Goal: Task Accomplishment & Management: Complete application form

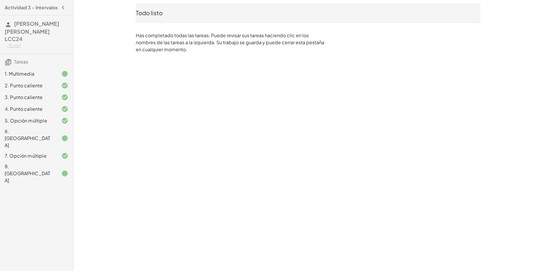
drag, startPoint x: 432, startPoint y: 2, endPoint x: 247, endPoint y: 77, distance: 200.1
click at [0, 0] on div "Actividad 3 - Intervalos [PERSON_NAME] [PERSON_NAME] LCC24 ¿Tú no? Tareas 1. Mu…" at bounding box center [0, 0] width 0 height 0
click at [49, 135] on div "6. [GEOGRAPHIC_DATA]" at bounding box center [28, 138] width 47 height 21
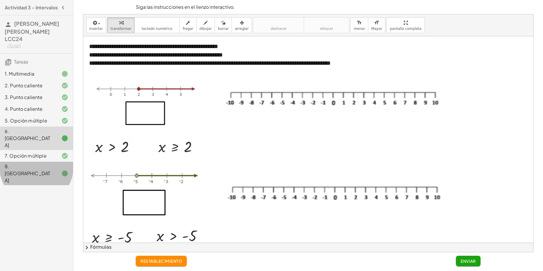
click at [37, 163] on div "8. [GEOGRAPHIC_DATA]" at bounding box center [28, 173] width 47 height 21
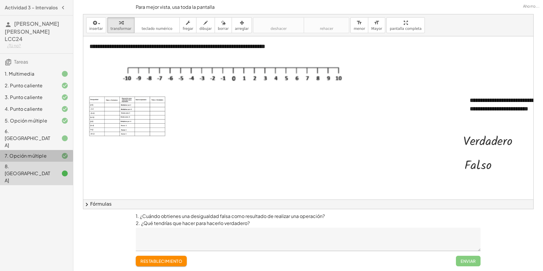
click at [39, 153] on div "7. Opción múltiple" at bounding box center [28, 156] width 47 height 7
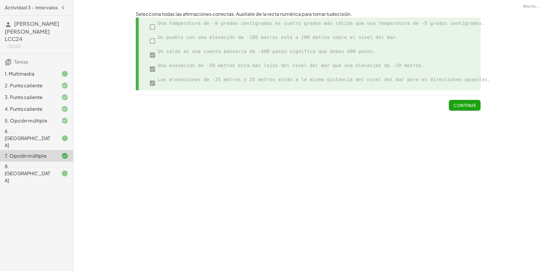
click at [36, 121] on div "5. Opción múltiple" at bounding box center [28, 120] width 47 height 7
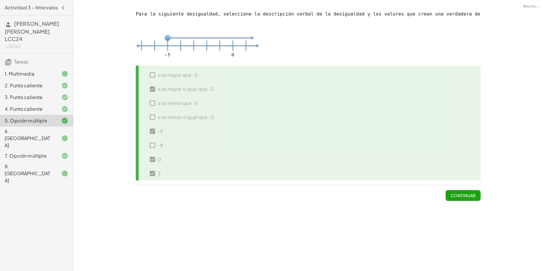
click at [40, 131] on div "6. [GEOGRAPHIC_DATA]" at bounding box center [28, 138] width 47 height 21
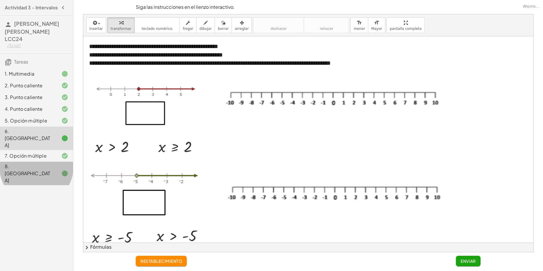
click at [41, 163] on div "8. [GEOGRAPHIC_DATA]" at bounding box center [28, 173] width 47 height 21
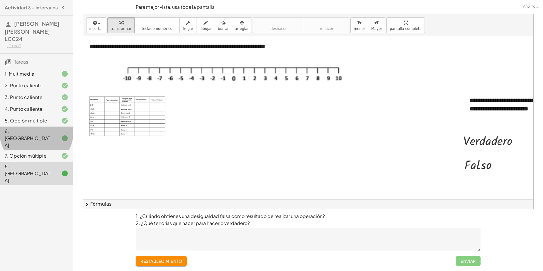
click at [45, 132] on div "6. [GEOGRAPHIC_DATA]" at bounding box center [28, 138] width 47 height 21
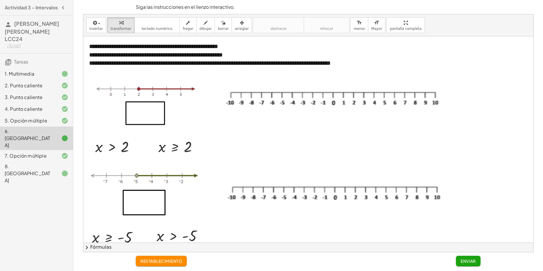
drag, startPoint x: 200, startPoint y: 148, endPoint x: 166, endPoint y: 117, distance: 46.9
drag, startPoint x: 166, startPoint y: 117, endPoint x: 159, endPoint y: 150, distance: 33.9
click at [158, 150] on div at bounding box center [154, 147] width 9 height 22
drag, startPoint x: 198, startPoint y: 150, endPoint x: 166, endPoint y: 116, distance: 46.1
click at [166, 116] on div "**********" at bounding box center [308, 200] width 450 height 329
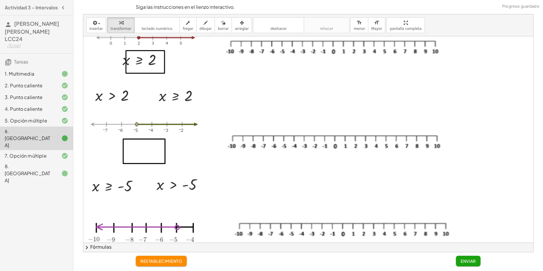
scroll to position [52, 0]
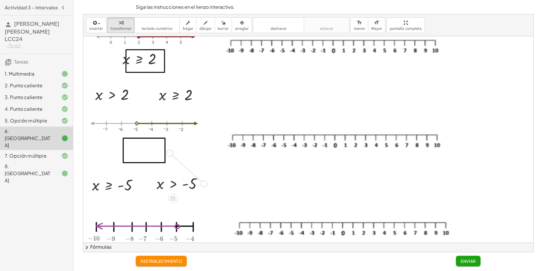
drag, startPoint x: 203, startPoint y: 184, endPoint x: 167, endPoint y: 152, distance: 48.6
click at [167, 152] on div "**********" at bounding box center [308, 148] width 450 height 329
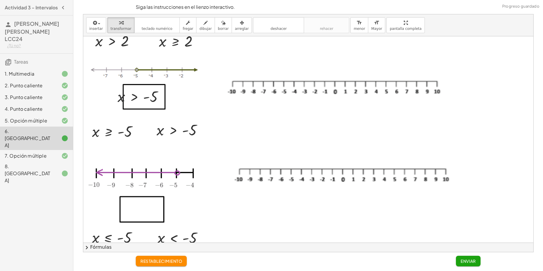
scroll to position [122, 0]
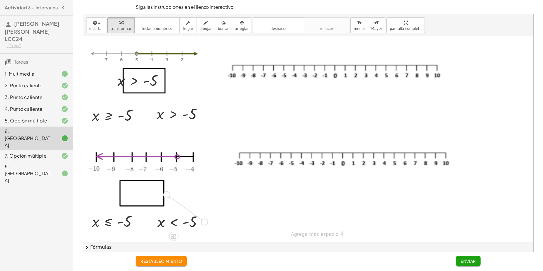
drag, startPoint x: 204, startPoint y: 221, endPoint x: 165, endPoint y: 193, distance: 48.1
click at [165, 193] on div "**********" at bounding box center [308, 78] width 450 height 329
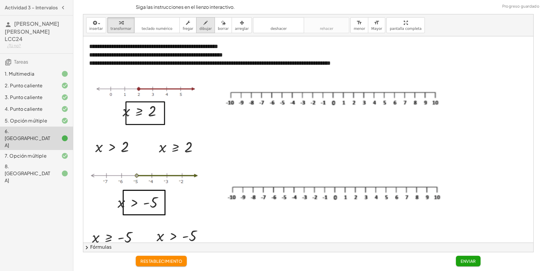
click at [199, 29] on span "dibujar" at bounding box center [205, 29] width 12 height 4
click at [354, 92] on div at bounding box center [308, 200] width 450 height 329
click at [351, 92] on div at bounding box center [308, 200] width 450 height 329
click at [218, 31] on span "borrar" at bounding box center [223, 29] width 11 height 4
click at [354, 92] on div at bounding box center [308, 200] width 450 height 329
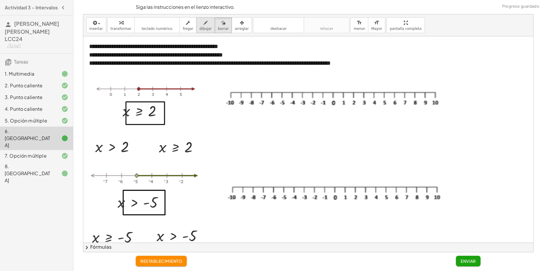
click at [204, 21] on icon "button" at bounding box center [206, 22] width 4 height 7
click at [202, 24] on div "button" at bounding box center [205, 22] width 12 height 7
click at [353, 92] on div at bounding box center [308, 200] width 450 height 329
click at [354, 92] on div at bounding box center [308, 200] width 450 height 329
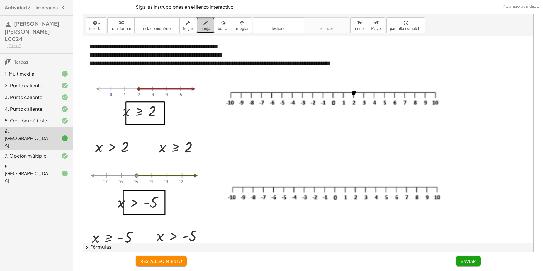
click at [355, 92] on div at bounding box center [308, 200] width 450 height 329
click at [218, 30] on span "borrar" at bounding box center [223, 29] width 11 height 4
click at [356, 94] on div at bounding box center [308, 200] width 450 height 329
click at [199, 27] on span "dibujar" at bounding box center [205, 29] width 12 height 4
drag, startPoint x: 355, startPoint y: 89, endPoint x: 354, endPoint y: 93, distance: 3.7
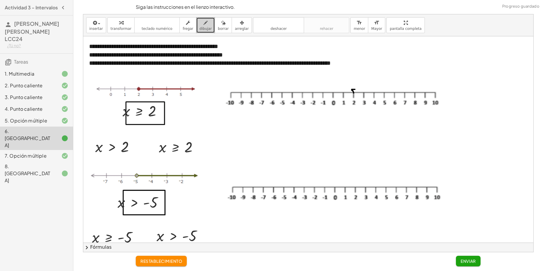
click at [354, 93] on div at bounding box center [308, 200] width 450 height 329
click at [219, 28] on span "borrar" at bounding box center [223, 29] width 11 height 4
click at [353, 89] on div at bounding box center [308, 200] width 450 height 329
click at [199, 24] on div "button" at bounding box center [205, 22] width 12 height 7
click at [355, 96] on div at bounding box center [308, 200] width 450 height 329
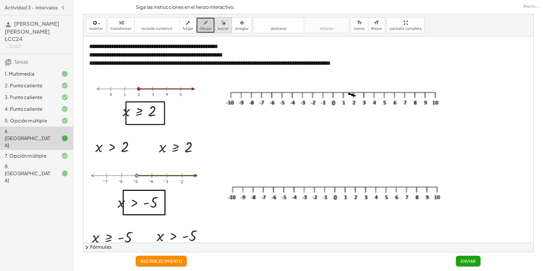
click at [218, 27] on span "borrar" at bounding box center [223, 29] width 11 height 4
click at [354, 96] on div at bounding box center [308, 200] width 450 height 329
click at [204, 26] on icon "button" at bounding box center [206, 22] width 4 height 7
click at [354, 90] on div at bounding box center [308, 200] width 450 height 329
drag, startPoint x: 357, startPoint y: 92, endPoint x: 408, endPoint y: 91, distance: 50.8
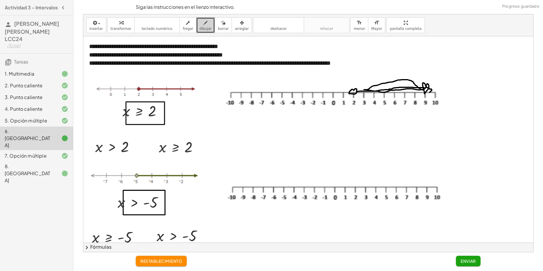
click at [408, 91] on div at bounding box center [308, 200] width 450 height 329
click at [220, 23] on div "button" at bounding box center [223, 22] width 11 height 7
click at [393, 86] on div at bounding box center [308, 200] width 450 height 329
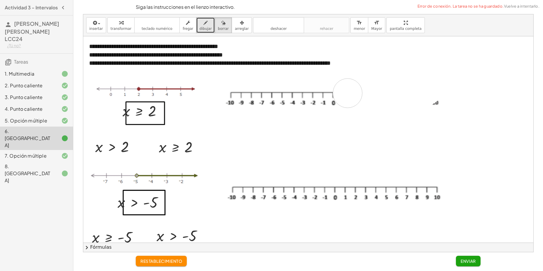
drag, startPoint x: 370, startPoint y: 93, endPoint x: 348, endPoint y: 93, distance: 22.0
click at [348, 93] on div at bounding box center [308, 200] width 450 height 329
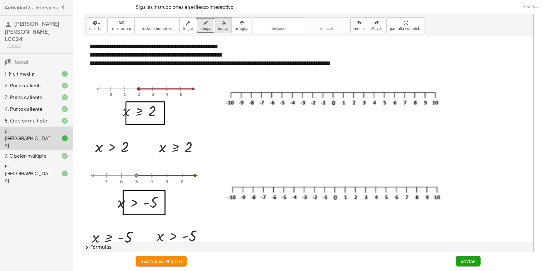
click at [202, 32] on button "dibujar" at bounding box center [205, 25] width 19 height 16
click at [353, 90] on div at bounding box center [308, 200] width 450 height 329
click at [354, 89] on div at bounding box center [308, 200] width 450 height 329
click at [218, 30] on span "borrar" at bounding box center [223, 29] width 11 height 4
click at [356, 94] on div at bounding box center [308, 200] width 450 height 329
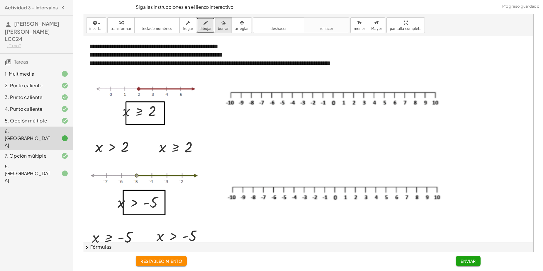
click at [200, 27] on span "dibujar" at bounding box center [205, 29] width 12 height 4
click at [356, 92] on div at bounding box center [308, 200] width 450 height 329
drag, startPoint x: 357, startPoint y: 92, endPoint x: 402, endPoint y: 93, distance: 44.3
click at [402, 93] on div at bounding box center [308, 200] width 450 height 329
drag, startPoint x: 401, startPoint y: 90, endPoint x: 401, endPoint y: 93, distance: 2.9
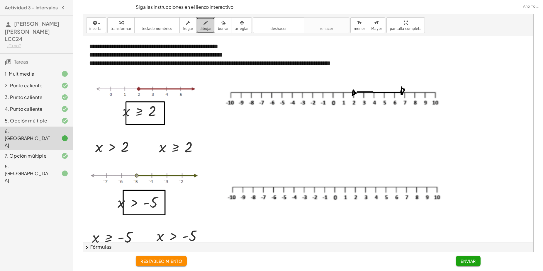
click at [401, 93] on div at bounding box center [308, 200] width 450 height 329
click at [218, 28] on span "borrar" at bounding box center [223, 29] width 11 height 4
drag, startPoint x: 322, startPoint y: 90, endPoint x: 341, endPoint y: 92, distance: 19.5
click at [341, 92] on div at bounding box center [308, 200] width 450 height 329
click at [204, 25] on icon "button" at bounding box center [206, 22] width 4 height 7
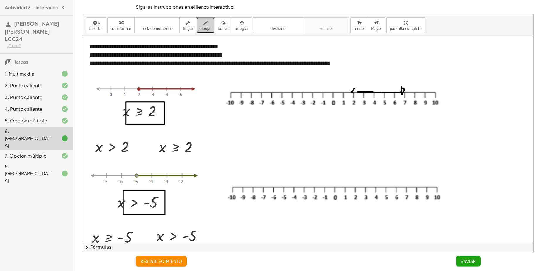
drag, startPoint x: 354, startPoint y: 89, endPoint x: 353, endPoint y: 93, distance: 4.1
click at [353, 93] on div at bounding box center [308, 200] width 450 height 329
click at [219, 29] on span "borrar" at bounding box center [223, 29] width 11 height 4
drag, startPoint x: 348, startPoint y: 81, endPoint x: 345, endPoint y: 118, distance: 36.8
click at [345, 118] on div at bounding box center [308, 200] width 450 height 329
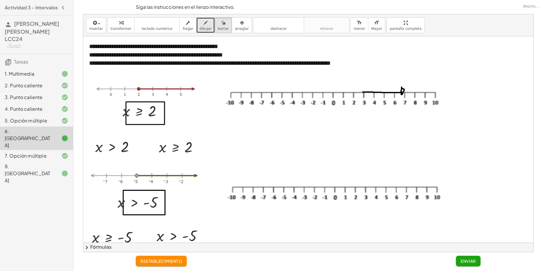
click at [199, 31] on button "dibujar" at bounding box center [205, 25] width 19 height 16
click at [352, 94] on div at bounding box center [308, 200] width 450 height 329
click at [218, 30] on span "borrar" at bounding box center [223, 29] width 11 height 4
drag, startPoint x: 382, startPoint y: 96, endPoint x: 418, endPoint y: 88, distance: 37.3
click at [418, 88] on div at bounding box center [308, 200] width 450 height 329
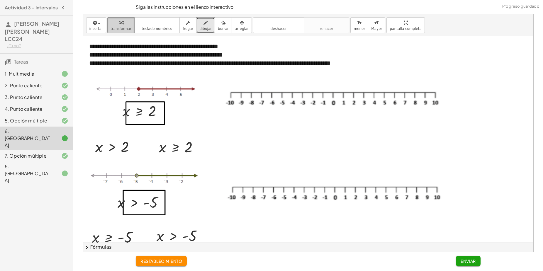
click at [118, 29] on span "transformar" at bounding box center [121, 29] width 21 height 4
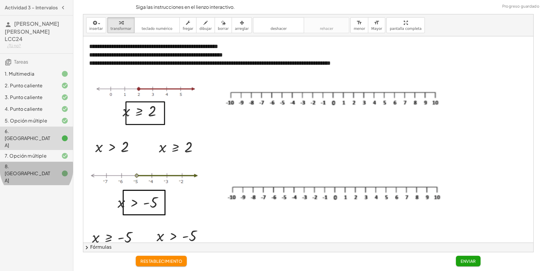
click at [47, 162] on div "8. [GEOGRAPHIC_DATA]" at bounding box center [36, 173] width 73 height 23
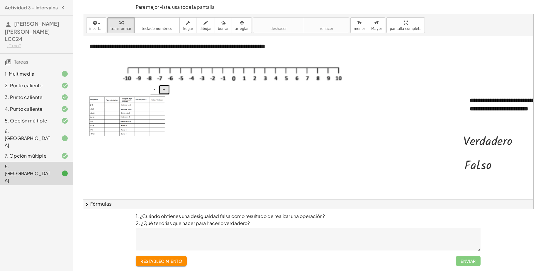
click at [166, 92] on button "+" at bounding box center [164, 90] width 11 height 10
click at [163, 108] on img at bounding box center [127, 117] width 76 height 40
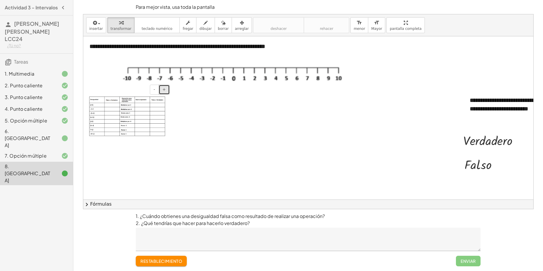
click at [166, 91] on button "+" at bounding box center [164, 90] width 11 height 10
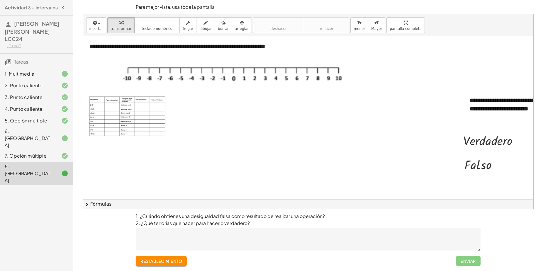
click at [49, 150] on div "7. Opción múltiple" at bounding box center [36, 156] width 73 height 12
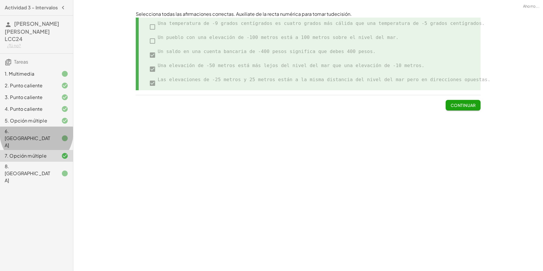
click at [52, 135] on div at bounding box center [60, 138] width 16 height 7
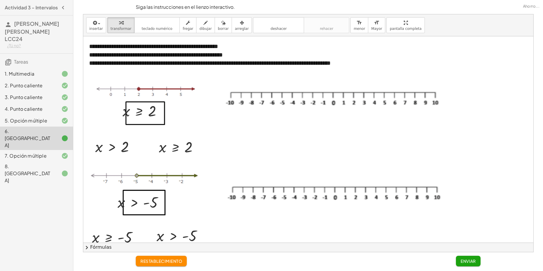
click at [56, 115] on div "3. Punto caliente" at bounding box center [36, 121] width 73 height 12
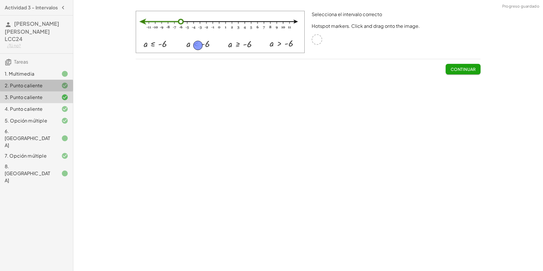
click at [44, 86] on div "2. Punto caliente" at bounding box center [28, 85] width 47 height 7
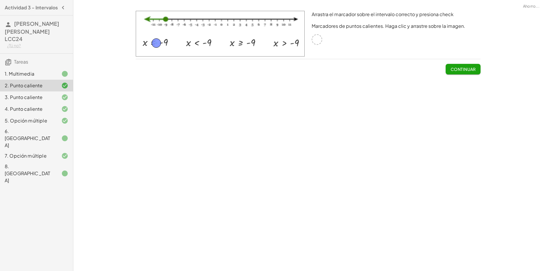
click at [43, 99] on div "3. Punto caliente" at bounding box center [28, 97] width 47 height 7
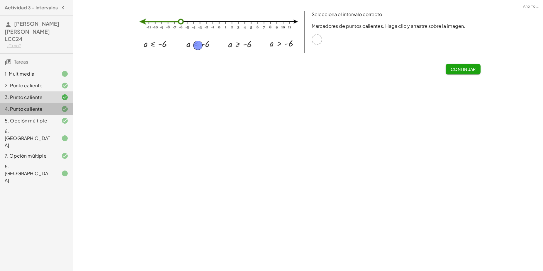
click at [44, 111] on div "4. Punto caliente" at bounding box center [28, 109] width 47 height 7
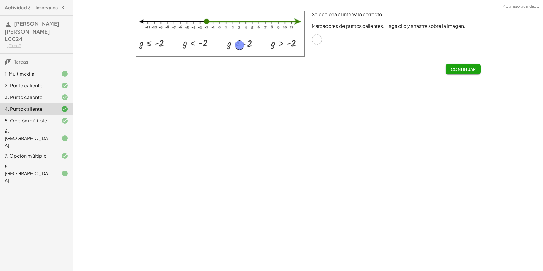
click at [64, 135] on icon at bounding box center [64, 138] width 7 height 7
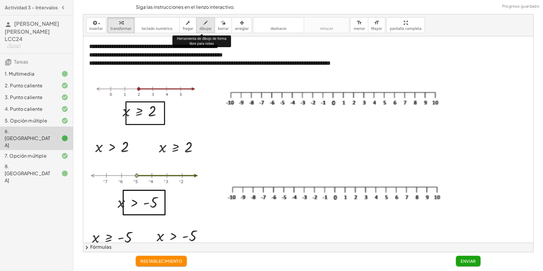
click at [204, 24] on icon "button" at bounding box center [206, 22] width 4 height 7
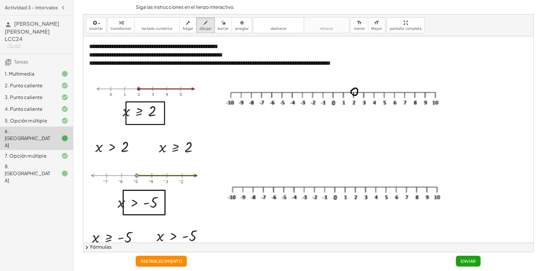
click at [352, 94] on div at bounding box center [308, 200] width 450 height 329
drag, startPoint x: 358, startPoint y: 91, endPoint x: 369, endPoint y: 92, distance: 10.3
click at [369, 92] on div at bounding box center [308, 200] width 450 height 329
click at [218, 30] on span "borrar" at bounding box center [223, 29] width 11 height 4
drag, startPoint x: 419, startPoint y: 82, endPoint x: 374, endPoint y: 89, distance: 45.4
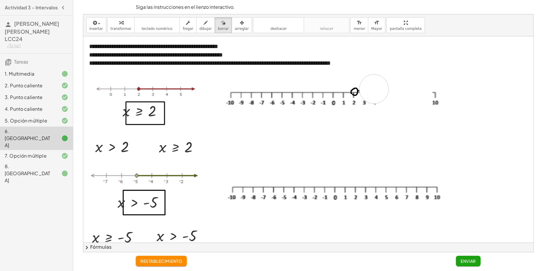
click at [374, 89] on div at bounding box center [308, 200] width 450 height 329
click at [204, 25] on icon "button" at bounding box center [206, 22] width 4 height 7
drag, startPoint x: 357, startPoint y: 92, endPoint x: 405, endPoint y: 92, distance: 47.5
click at [405, 92] on div at bounding box center [308, 200] width 450 height 329
click at [405, 88] on div at bounding box center [308, 200] width 450 height 329
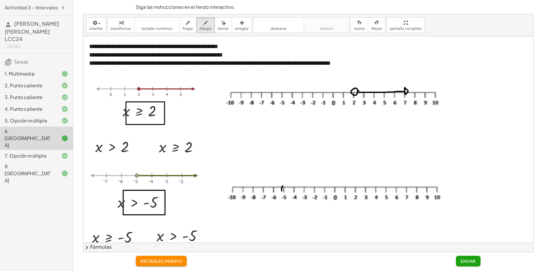
click at [283, 188] on div at bounding box center [308, 200] width 450 height 329
click at [285, 189] on div at bounding box center [308, 200] width 450 height 329
click at [218, 30] on span "borrar" at bounding box center [223, 29] width 11 height 4
drag, startPoint x: 277, startPoint y: 175, endPoint x: 282, endPoint y: 159, distance: 16.6
click at [282, 159] on div at bounding box center [308, 200] width 450 height 329
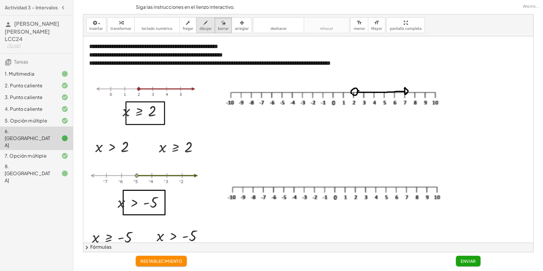
click at [204, 25] on icon "button" at bounding box center [206, 22] width 4 height 7
click at [286, 185] on div at bounding box center [308, 200] width 450 height 329
click at [218, 28] on span "borrar" at bounding box center [223, 29] width 11 height 4
drag, startPoint x: 291, startPoint y: 148, endPoint x: 285, endPoint y: 171, distance: 23.6
click at [285, 171] on div at bounding box center [308, 200] width 450 height 329
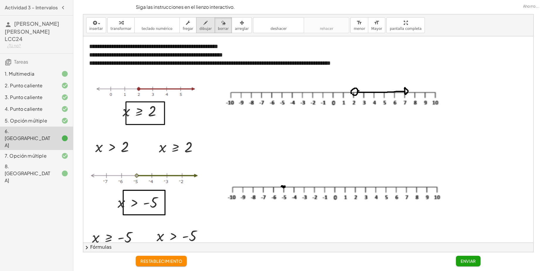
click at [202, 30] on span "dibujar" at bounding box center [205, 29] width 12 height 4
click at [282, 187] on div at bounding box center [308, 200] width 450 height 329
drag, startPoint x: 282, startPoint y: 188, endPoint x: 281, endPoint y: 182, distance: 5.6
click at [281, 182] on div at bounding box center [308, 200] width 450 height 329
drag, startPoint x: 285, startPoint y: 187, endPoint x: 282, endPoint y: 185, distance: 4.1
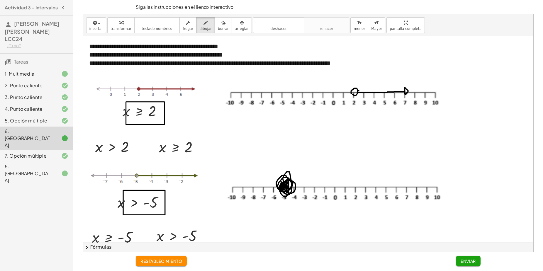
click at [282, 185] on div at bounding box center [308, 200] width 450 height 329
click at [283, 187] on div at bounding box center [308, 200] width 450 height 329
click at [212, 34] on div "insertar select one: Math Expression Function Text Youtube Video Graphing Geome…" at bounding box center [308, 25] width 450 height 22
click at [218, 27] on span "borrar" at bounding box center [223, 29] width 11 height 4
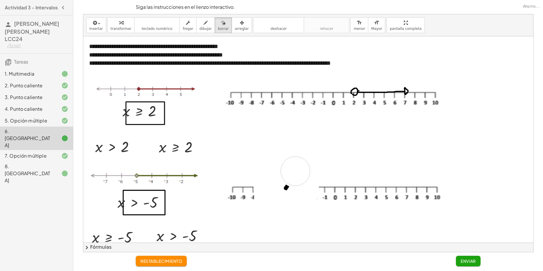
drag, startPoint x: 284, startPoint y: 156, endPoint x: 303, endPoint y: 170, distance: 23.5
click at [295, 170] on div at bounding box center [308, 200] width 450 height 329
click at [204, 23] on icon "button" at bounding box center [206, 22] width 4 height 7
click at [283, 187] on div at bounding box center [308, 200] width 450 height 329
click at [218, 30] on span "borrar" at bounding box center [223, 29] width 11 height 4
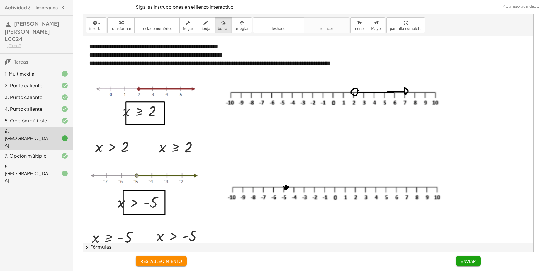
click at [286, 188] on div at bounding box center [308, 200] width 450 height 329
click at [202, 27] on span "dibujar" at bounding box center [205, 29] width 12 height 4
click at [284, 187] on div at bounding box center [308, 200] width 450 height 329
drag, startPoint x: 284, startPoint y: 187, endPoint x: 297, endPoint y: 187, distance: 13.2
drag, startPoint x: 297, startPoint y: 187, endPoint x: 285, endPoint y: 188, distance: 12.0
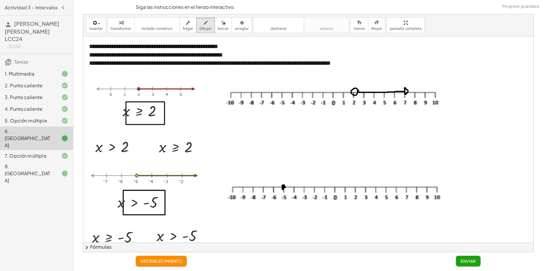
click at [285, 188] on div at bounding box center [308, 200] width 450 height 329
drag, startPoint x: 284, startPoint y: 188, endPoint x: 332, endPoint y: 187, distance: 47.5
click at [332, 187] on div at bounding box center [308, 200] width 450 height 329
click at [326, 183] on div at bounding box center [308, 200] width 450 height 329
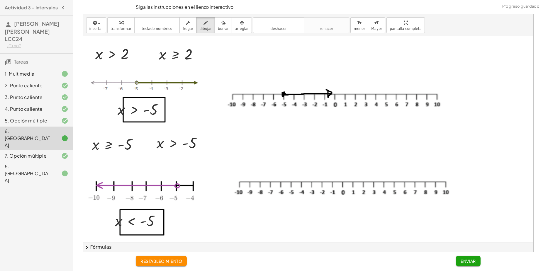
scroll to position [122, 0]
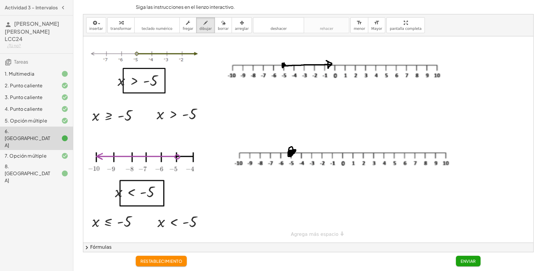
drag, startPoint x: 291, startPoint y: 152, endPoint x: 291, endPoint y: 155, distance: 3.2
click at [291, 155] on div at bounding box center [308, 78] width 450 height 329
drag, startPoint x: 292, startPoint y: 153, endPoint x: 250, endPoint y: 152, distance: 42.0
click at [250, 152] on div at bounding box center [308, 78] width 450 height 329
click at [255, 149] on div at bounding box center [308, 78] width 450 height 329
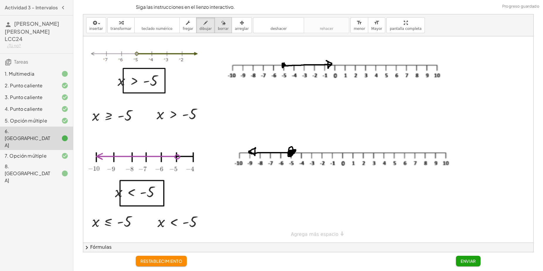
click at [219, 28] on span "borrar" at bounding box center [223, 29] width 11 height 4
drag, startPoint x: 285, startPoint y: 136, endPoint x: 294, endPoint y: 170, distance: 36.2
click at [294, 170] on div at bounding box center [308, 78] width 450 height 329
click at [104, 245] on font "Fórmulas" at bounding box center [100, 247] width 21 height 7
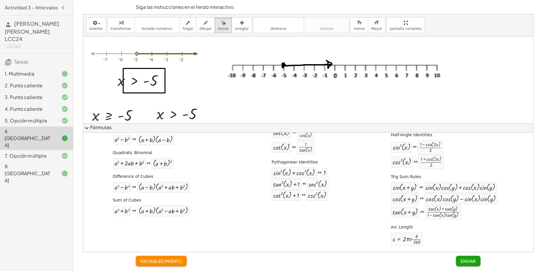
scroll to position [0, 0]
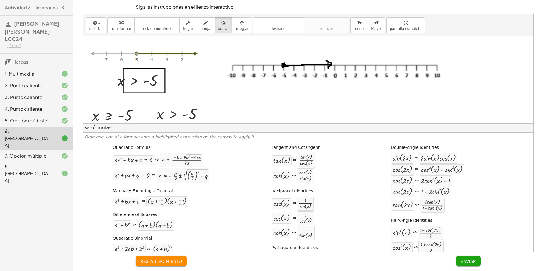
click at [256, 128] on button "expand_more Fórmulas" at bounding box center [308, 128] width 450 height 9
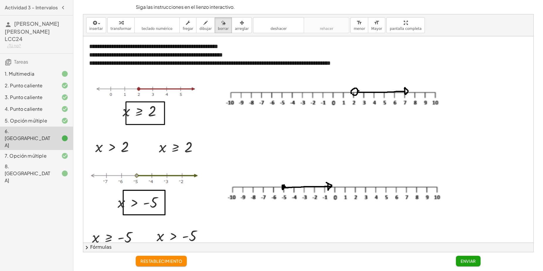
click at [238, 34] on div "insertar select one: Math Expression Function Text Youtube Video Graphing Geome…" at bounding box center [308, 25] width 450 height 22
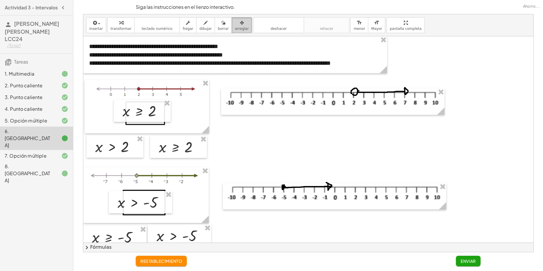
click at [237, 25] on div "button" at bounding box center [242, 22] width 14 height 7
drag, startPoint x: 150, startPoint y: 115, endPoint x: 154, endPoint y: 117, distance: 5.4
click at [154, 117] on div at bounding box center [147, 113] width 57 height 22
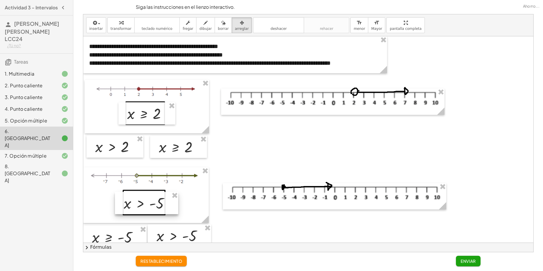
drag, startPoint x: 151, startPoint y: 199, endPoint x: 157, endPoint y: 200, distance: 6.2
click at [157, 200] on div at bounding box center [147, 203] width 64 height 22
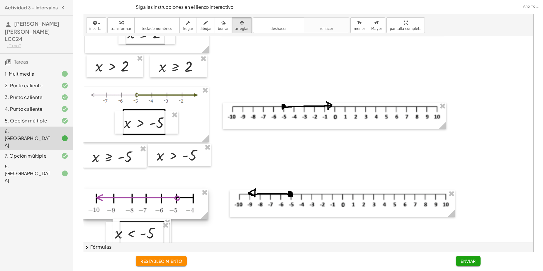
scroll to position [109, 0]
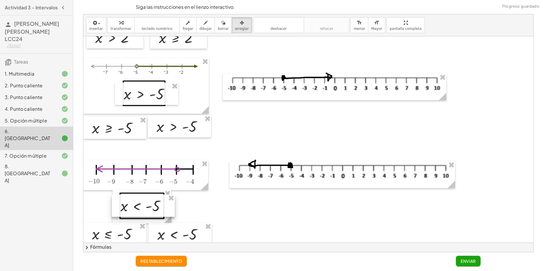
drag, startPoint x: 150, startPoint y: 205, endPoint x: 154, endPoint y: 205, distance: 3.8
click at [154, 205] on div at bounding box center [143, 206] width 63 height 22
click at [236, 24] on div "button" at bounding box center [242, 22] width 14 height 7
click at [122, 29] on span "transformar" at bounding box center [121, 29] width 21 height 4
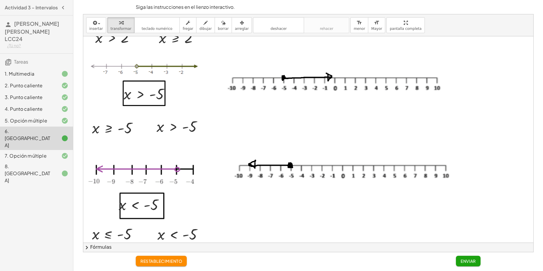
click at [475, 265] on button "Enviar" at bounding box center [468, 261] width 25 height 11
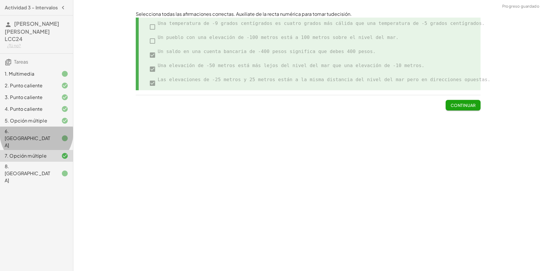
click at [52, 135] on div at bounding box center [60, 138] width 16 height 7
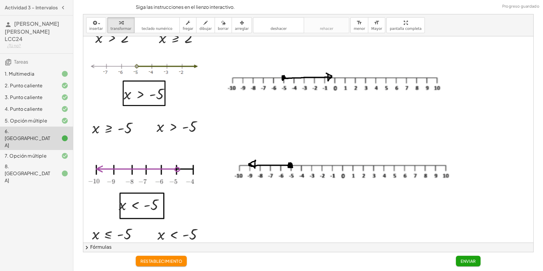
click at [48, 163] on div "8. [GEOGRAPHIC_DATA]" at bounding box center [28, 173] width 47 height 21
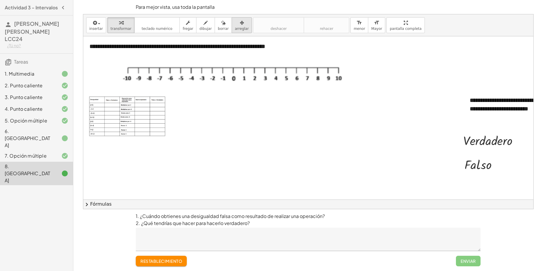
click at [240, 26] on icon "button" at bounding box center [242, 22] width 4 height 7
click at [149, 108] on div at bounding box center [127, 117] width 88 height 52
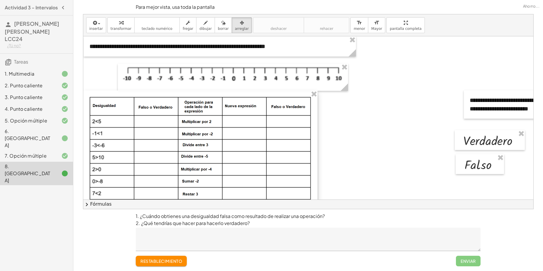
drag, startPoint x: 171, startPoint y: 141, endPoint x: 317, endPoint y: 183, distance: 152.1
click at [317, 183] on div "- +" at bounding box center [200, 155] width 234 height 128
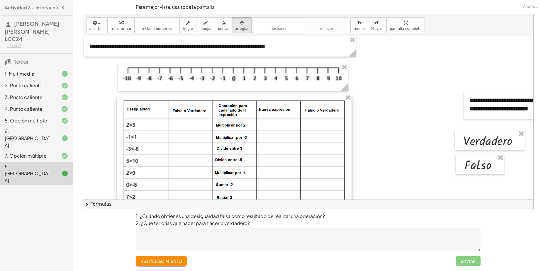
drag, startPoint x: 261, startPoint y: 144, endPoint x: 295, endPoint y: 148, distance: 34.2
click at [295, 148] on div at bounding box center [234, 158] width 234 height 128
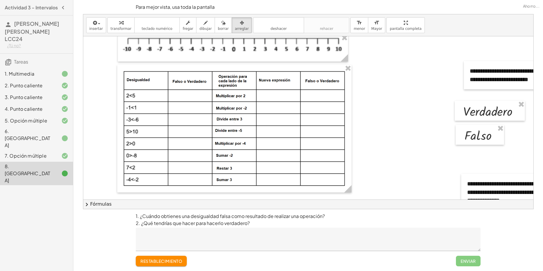
scroll to position [49, 0]
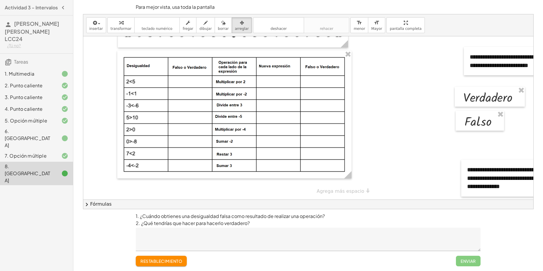
drag, startPoint x: 487, startPoint y: 58, endPoint x: 445, endPoint y: 59, distance: 42.3
drag, startPoint x: 445, startPoint y: 59, endPoint x: 474, endPoint y: 55, distance: 29.6
click at [474, 55] on div at bounding box center [519, 61] width 108 height 28
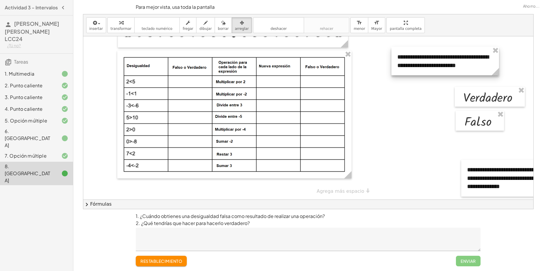
drag, startPoint x: 474, startPoint y: 55, endPoint x: 400, endPoint y: 55, distance: 73.9
click at [400, 55] on div at bounding box center [446, 61] width 108 height 28
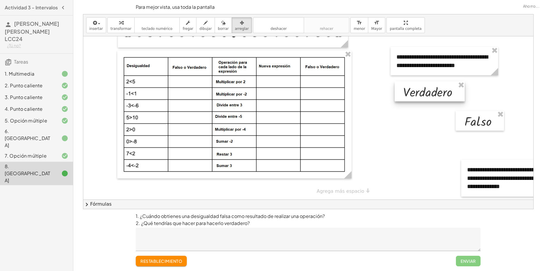
drag, startPoint x: 488, startPoint y: 87, endPoint x: 432, endPoint y: 81, distance: 55.7
click at [432, 82] on div at bounding box center [430, 92] width 70 height 20
drag, startPoint x: 487, startPoint y: 118, endPoint x: 429, endPoint y: 113, distance: 58.3
click at [429, 113] on div at bounding box center [422, 116] width 48 height 20
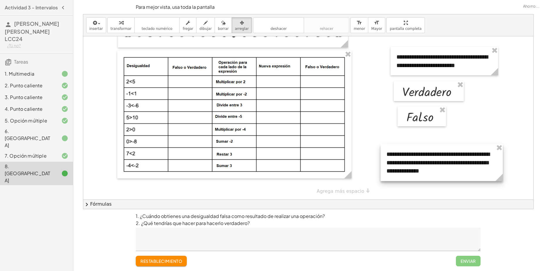
drag, startPoint x: 483, startPoint y: 166, endPoint x: 402, endPoint y: 150, distance: 82.6
click at [402, 150] on div at bounding box center [442, 162] width 122 height 37
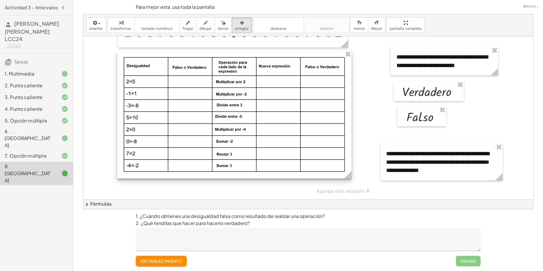
click at [198, 74] on div at bounding box center [234, 115] width 234 height 128
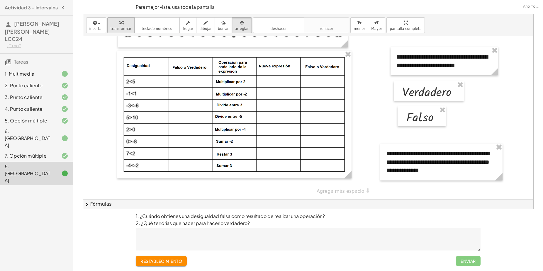
click at [123, 27] on span "transformar" at bounding box center [121, 29] width 21 height 4
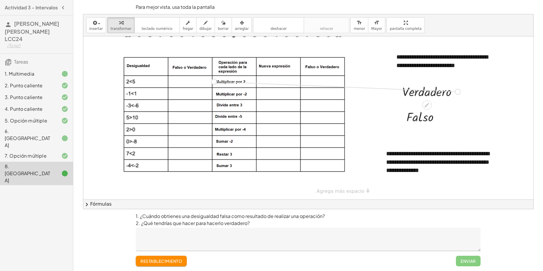
drag, startPoint x: 457, startPoint y: 85, endPoint x: 208, endPoint y: 72, distance: 249.1
click at [208, 72] on div "**********" at bounding box center [334, 96] width 502 height 207
drag, startPoint x: 190, startPoint y: 73, endPoint x: 195, endPoint y: 70, distance: 6.3
click at [195, 70] on div at bounding box center [182, 78] width 65 height 17
drag, startPoint x: 193, startPoint y: 77, endPoint x: 187, endPoint y: 78, distance: 5.6
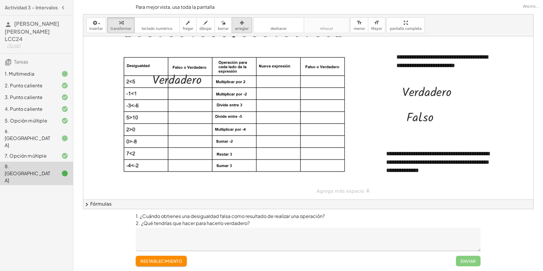
click at [235, 25] on div "button" at bounding box center [242, 22] width 14 height 7
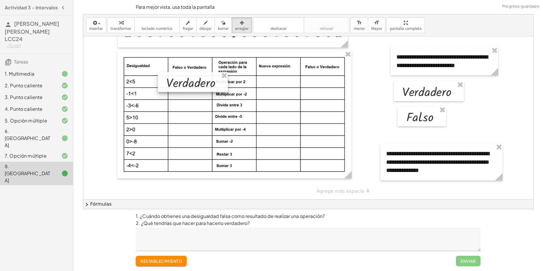
drag, startPoint x: 192, startPoint y: 71, endPoint x: 205, endPoint y: 75, distance: 14.2
click at [205, 75] on div at bounding box center [193, 82] width 70 height 20
click at [119, 26] on icon "button" at bounding box center [121, 22] width 4 height 7
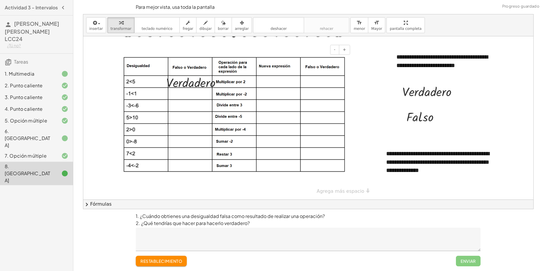
click at [238, 106] on img at bounding box center [234, 115] width 223 height 116
click at [347, 47] on button "+" at bounding box center [344, 50] width 11 height 10
click at [67, 135] on icon at bounding box center [64, 138] width 7 height 7
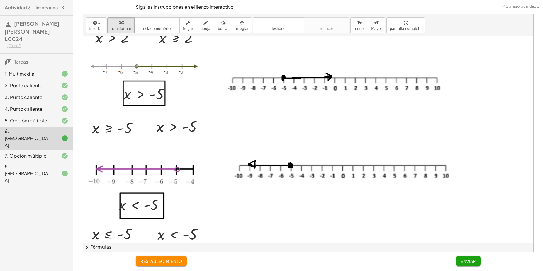
click at [58, 170] on div at bounding box center [60, 173] width 16 height 7
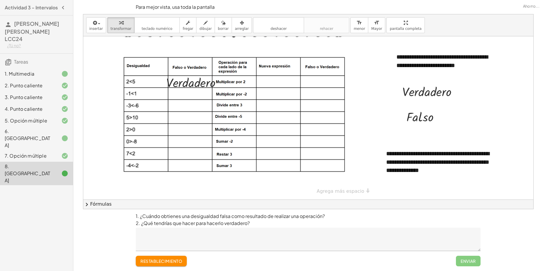
click at [58, 150] on div "7. Opción múltiple" at bounding box center [36, 156] width 73 height 12
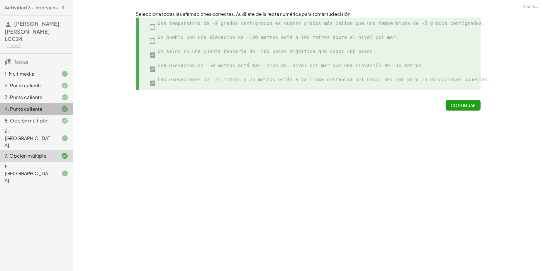
click at [54, 111] on div at bounding box center [60, 109] width 16 height 7
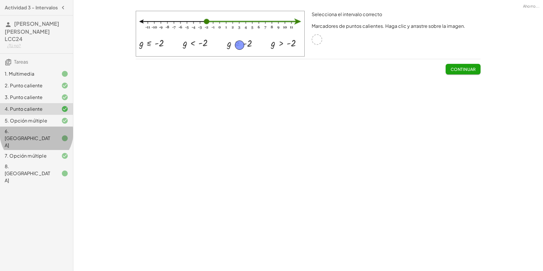
click at [53, 162] on div "6. [GEOGRAPHIC_DATA]" at bounding box center [36, 173] width 73 height 23
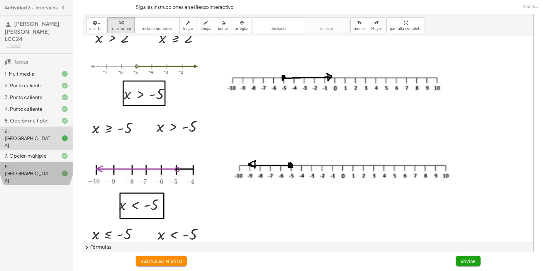
click at [49, 163] on div "8. [GEOGRAPHIC_DATA]" at bounding box center [28, 173] width 47 height 21
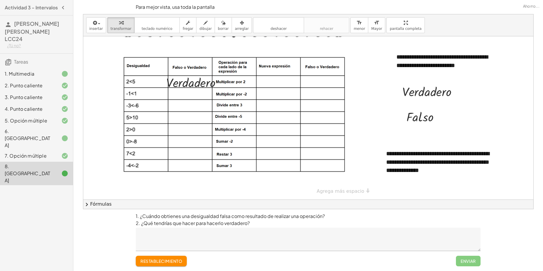
click at [133, 205] on button "chevron_right Fórmulas" at bounding box center [308, 204] width 450 height 9
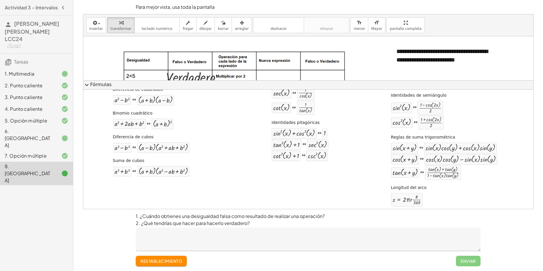
scroll to position [86, 0]
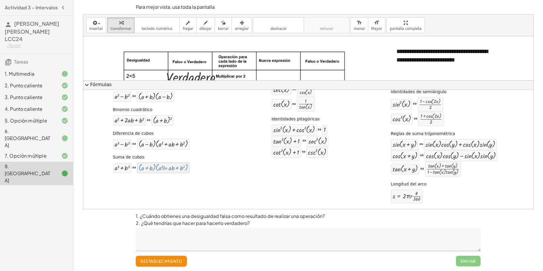
drag, startPoint x: 154, startPoint y: 170, endPoint x: 163, endPoint y: 169, distance: 9.5
click at [93, 82] on font "Fórmulas" at bounding box center [100, 85] width 21 height 7
